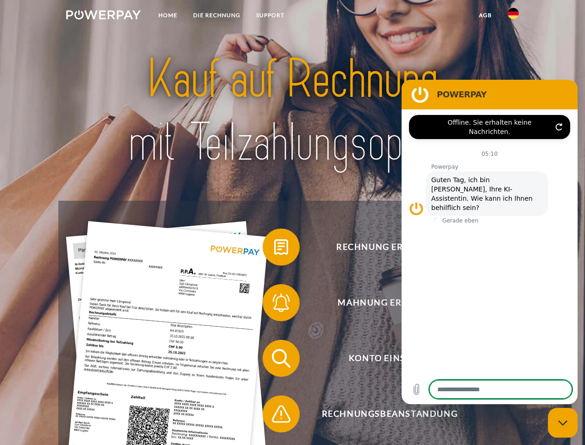
click at [103, 16] on img at bounding box center [103, 14] width 75 height 9
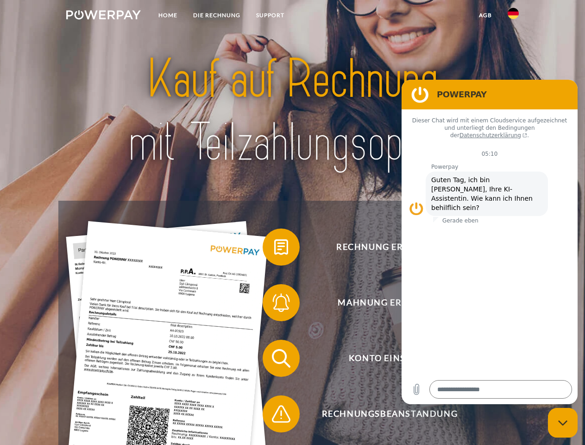
click at [514, 16] on img at bounding box center [513, 13] width 11 height 11
click at [485, 15] on link "agb" at bounding box center [485, 15] width 29 height 17
click at [274, 249] on span at bounding box center [267, 247] width 46 height 46
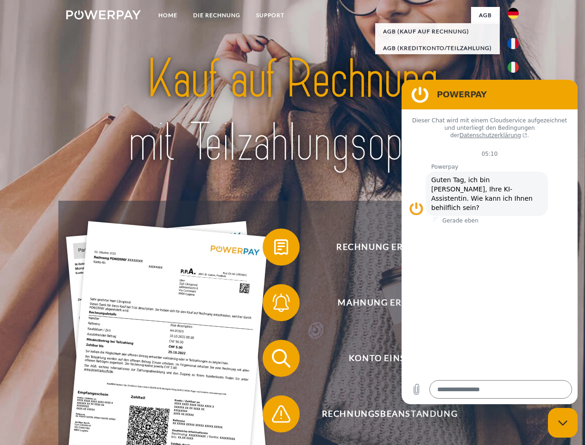
click at [274, 305] on span at bounding box center [267, 303] width 46 height 46
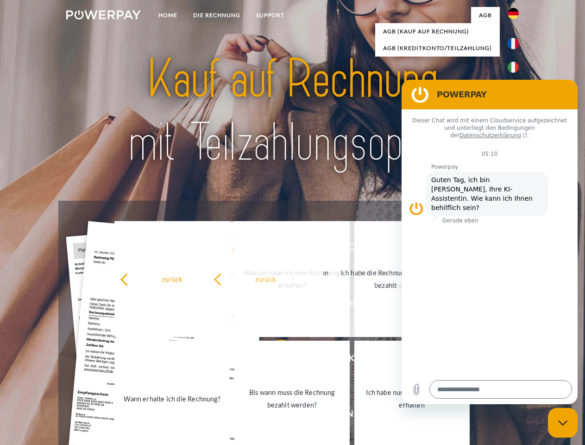
click at [274, 360] on link "Bis wann muss die Rechnung bezahlt werden?" at bounding box center [292, 399] width 115 height 116
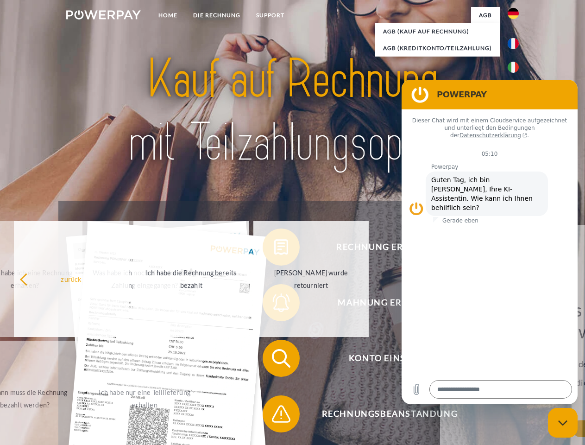
click at [274, 416] on span at bounding box center [267, 414] width 46 height 46
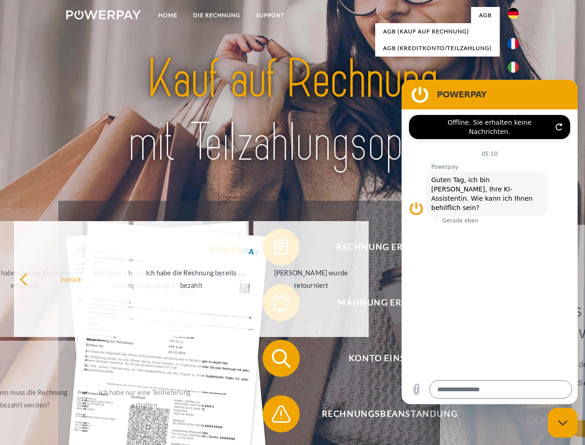
click at [563, 423] on icon "Messaging-Fenster schließen" at bounding box center [564, 423] width 10 height 6
type textarea "*"
